Goal: Check status: Check status

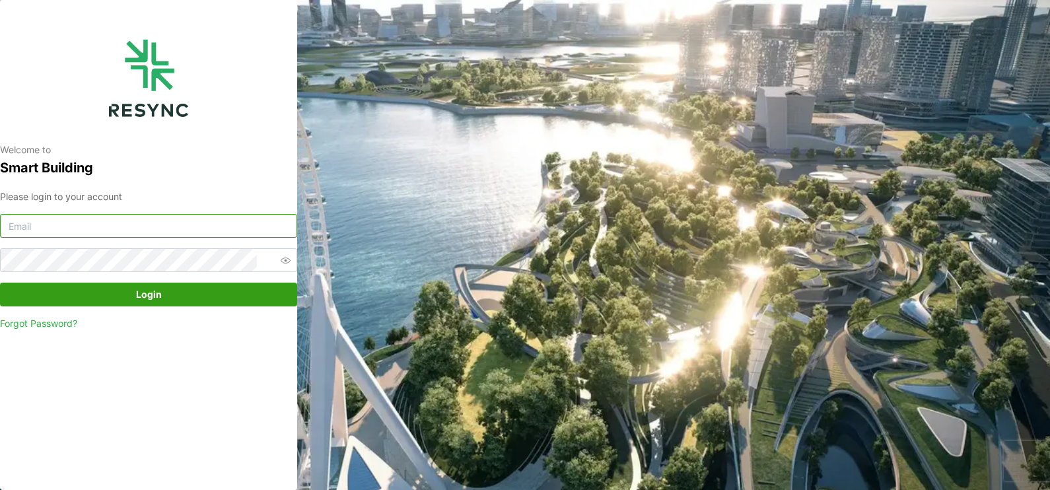
type input "[EMAIL_ADDRESS][DOMAIN_NAME]"
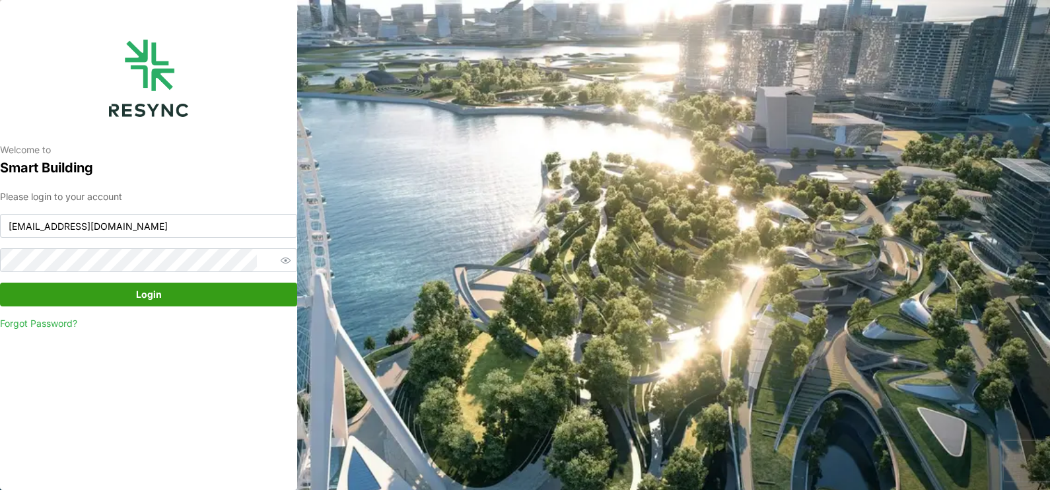
click at [238, 295] on span "Login" at bounding box center [149, 294] width 272 height 22
